Goal: Task Accomplishment & Management: Manage account settings

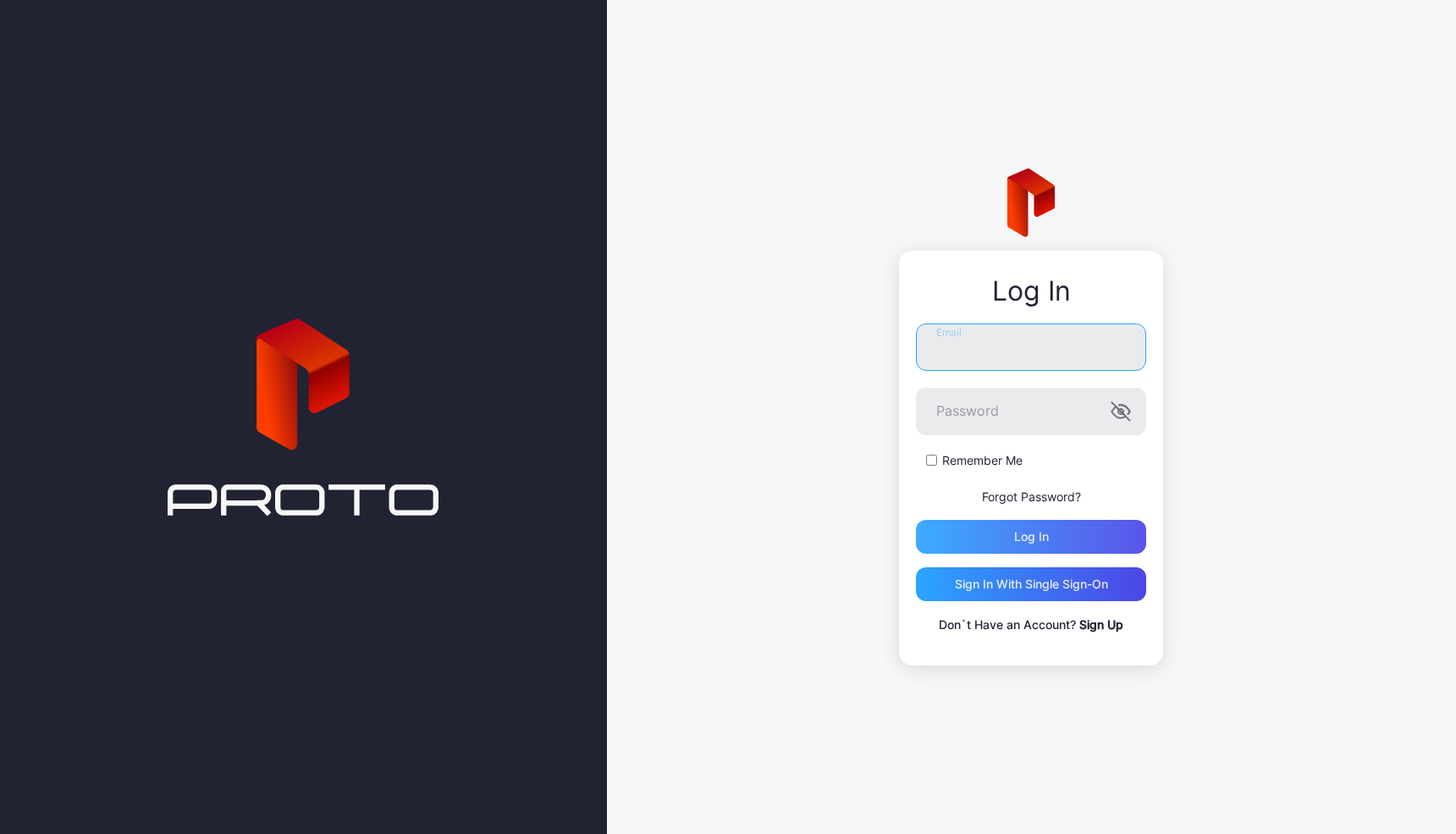
type input "**********"
click at [1048, 533] on div "Log in" at bounding box center [1031, 536] width 35 height 13
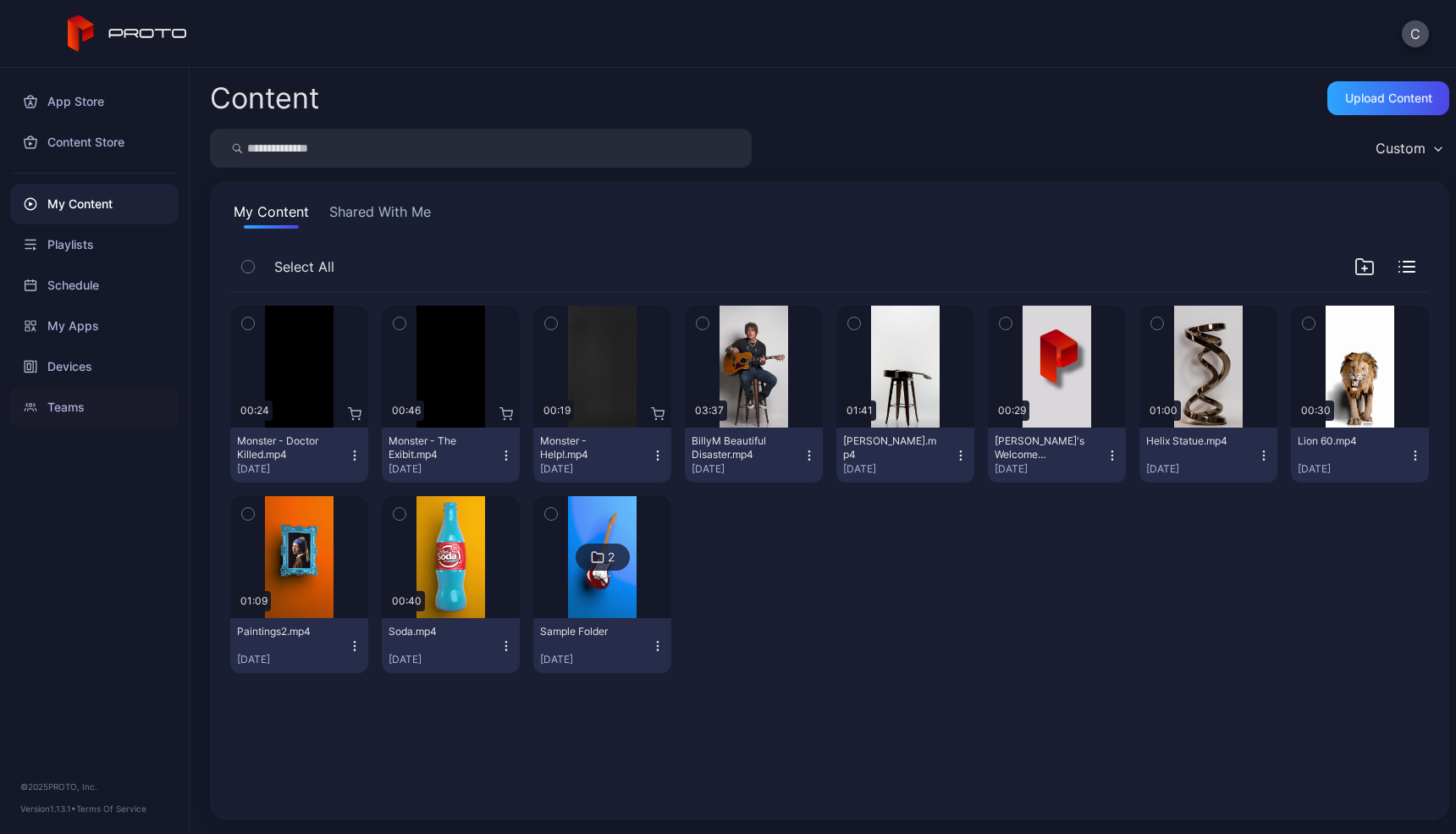
click at [71, 400] on div "Teams" at bounding box center [94, 407] width 169 height 40
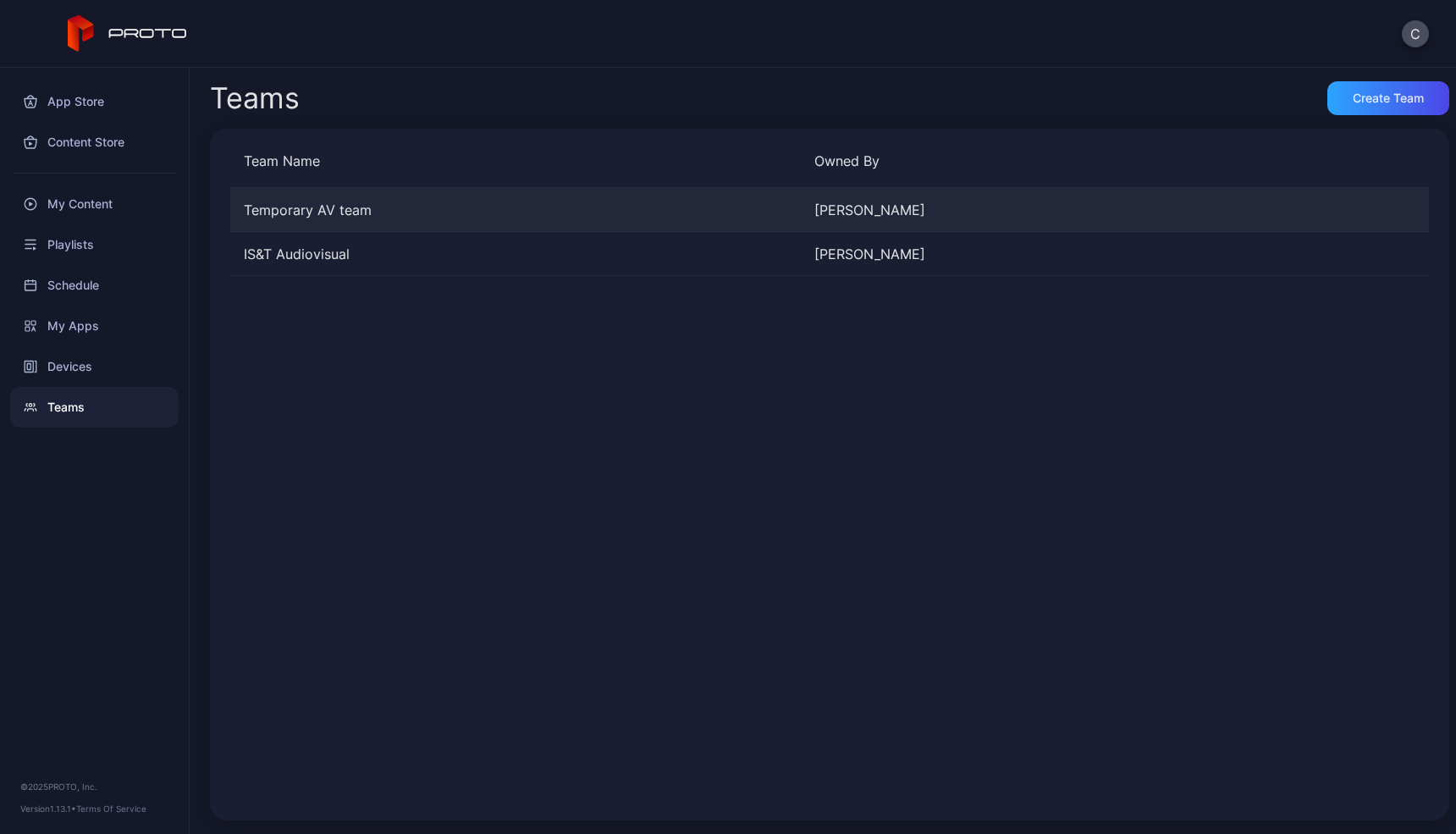
click at [489, 204] on div "Temporary AV team" at bounding box center [516, 210] width 571 height 21
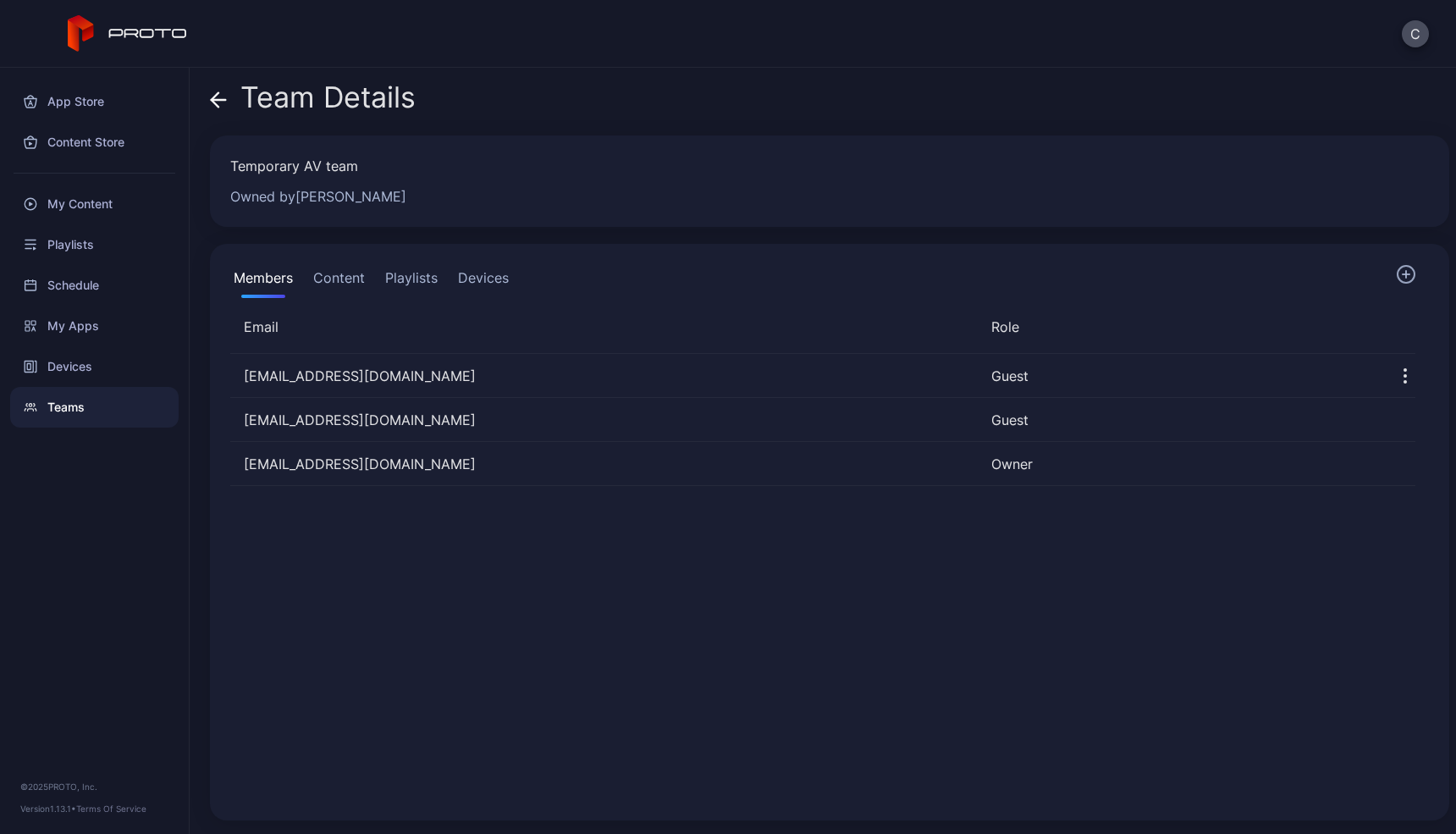
click at [92, 401] on div "Teams" at bounding box center [94, 407] width 169 height 40
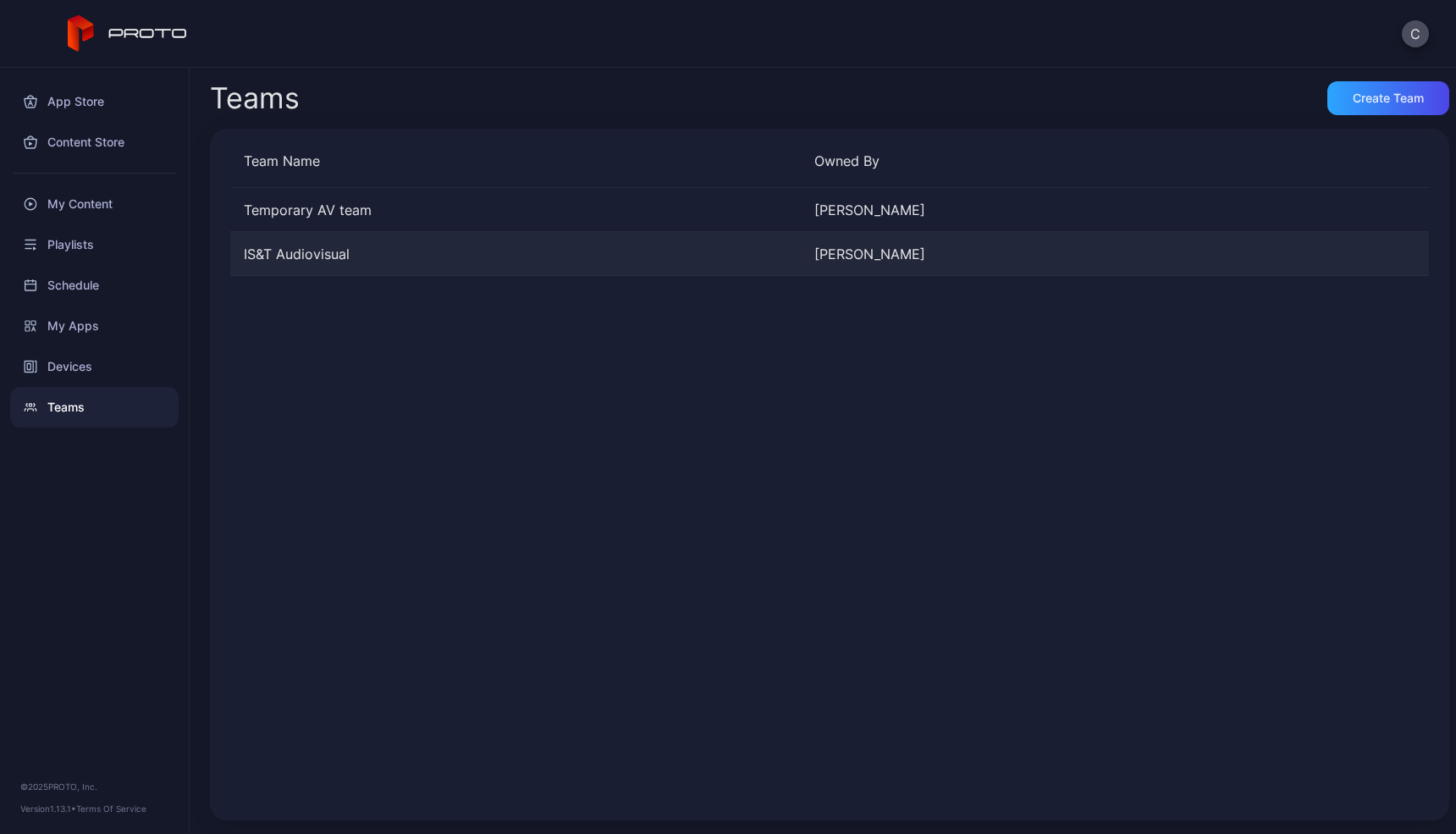
click at [313, 238] on div "IS&T Audiovisual [PERSON_NAME]" at bounding box center [830, 253] width 1199 height 44
